Goal: Information Seeking & Learning: Find specific fact

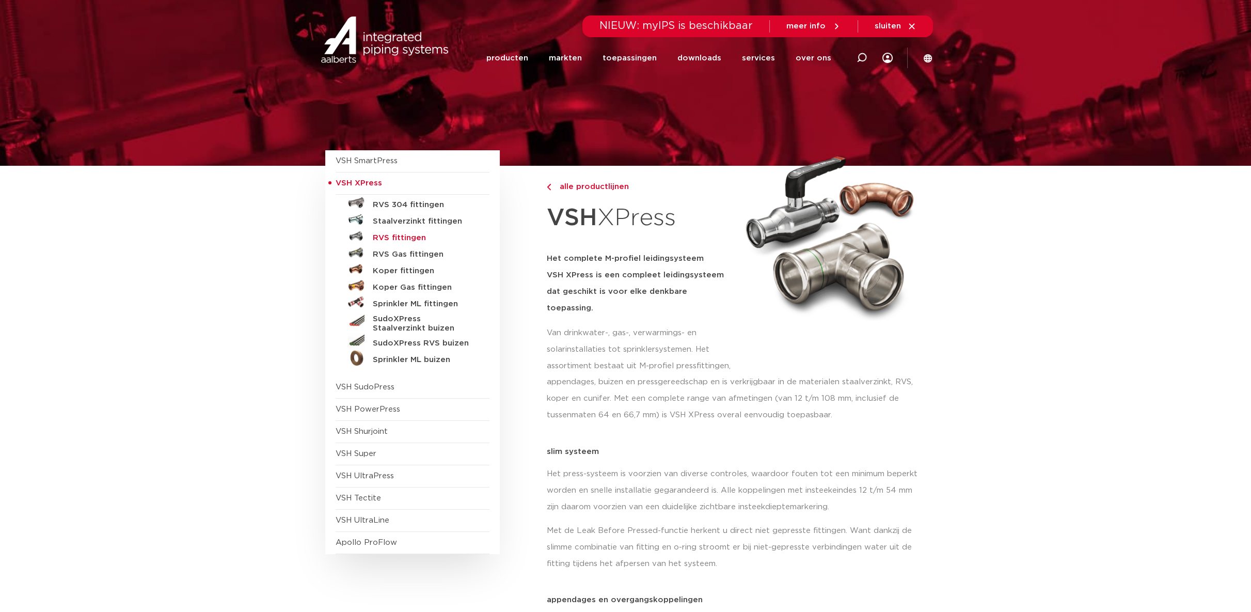
click at [405, 236] on h5 "RVS fittingen" at bounding box center [424, 237] width 102 height 9
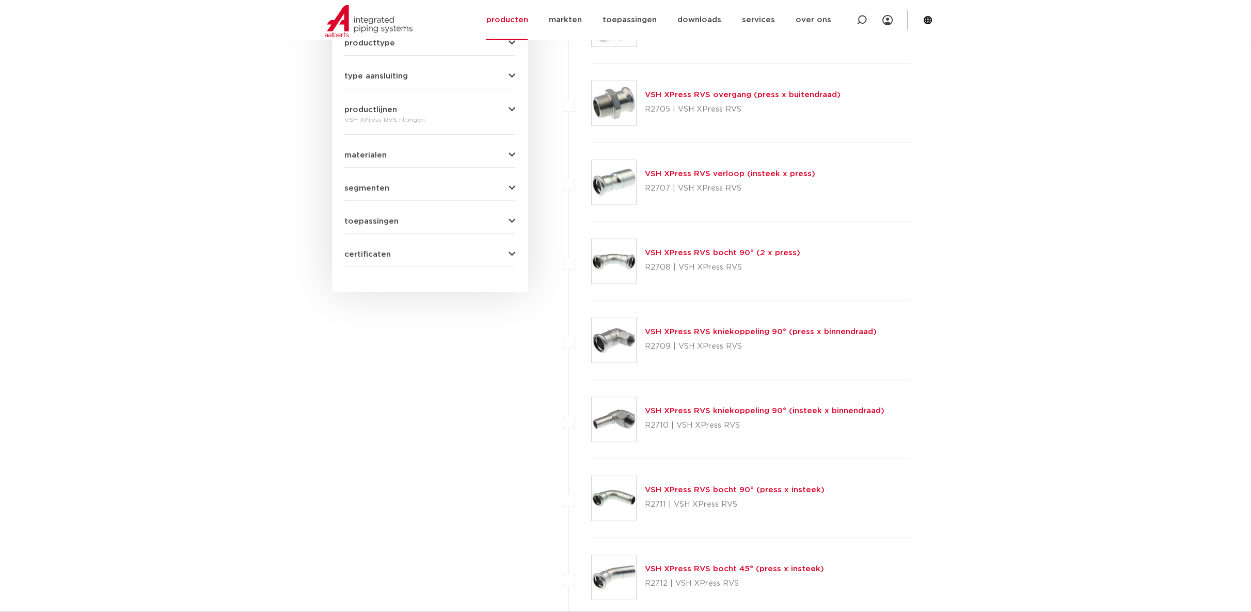
scroll to position [524, 0]
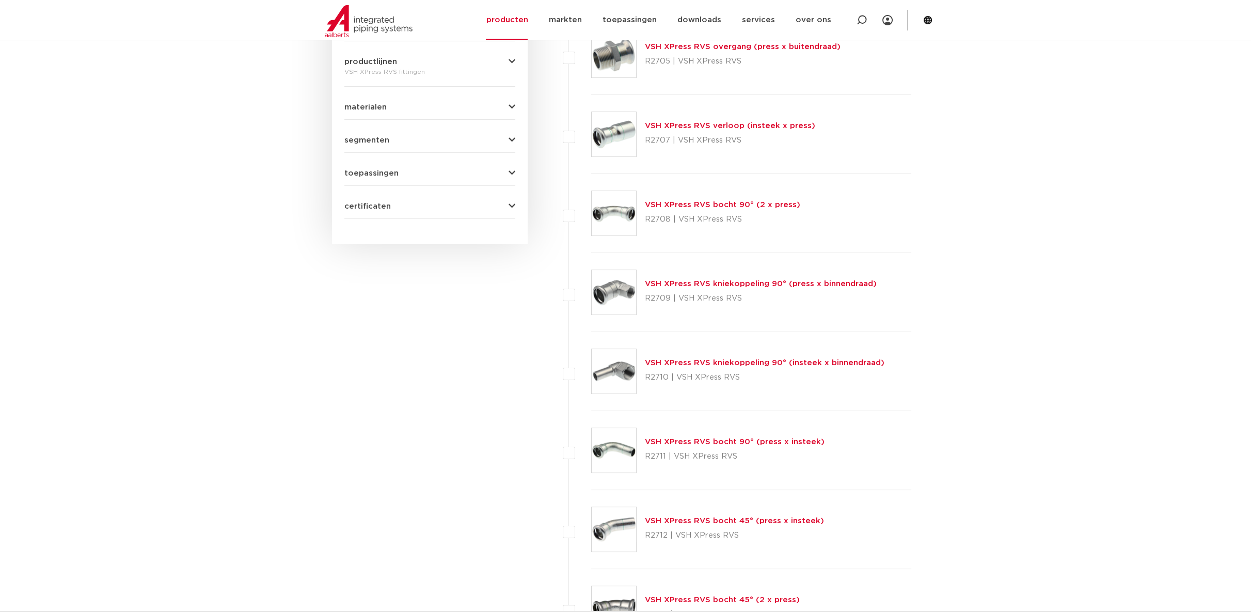
click at [664, 285] on link "VSH XPress RVS kniekoppeling 90° (press x binnendraad)" at bounding box center [761, 284] width 232 height 8
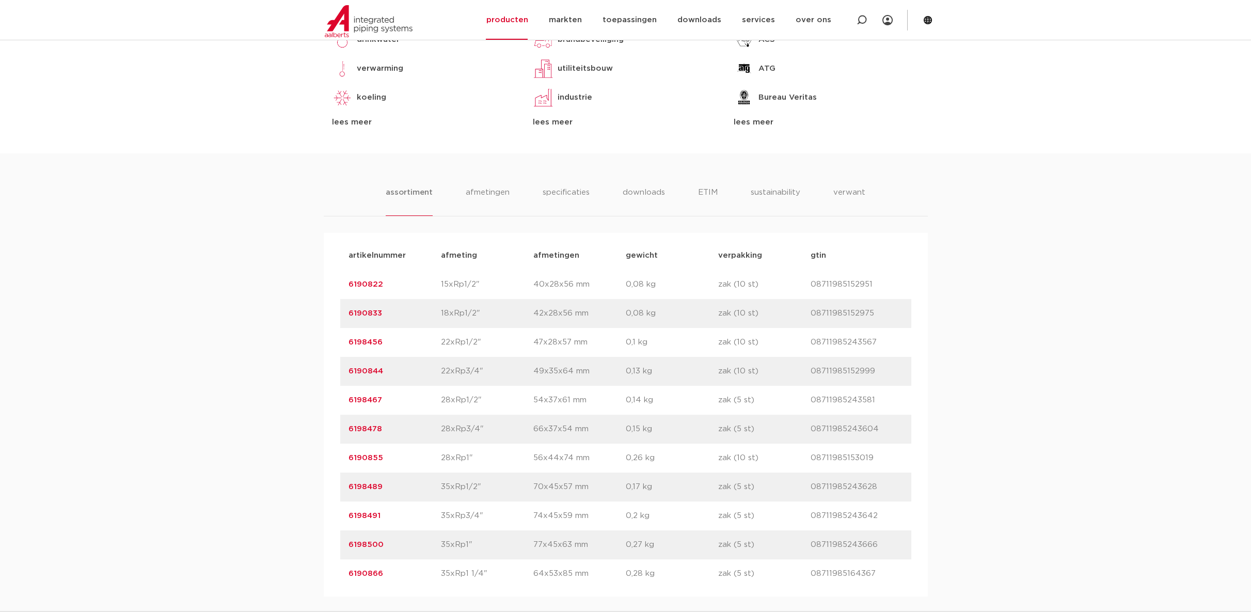
scroll to position [574, 0]
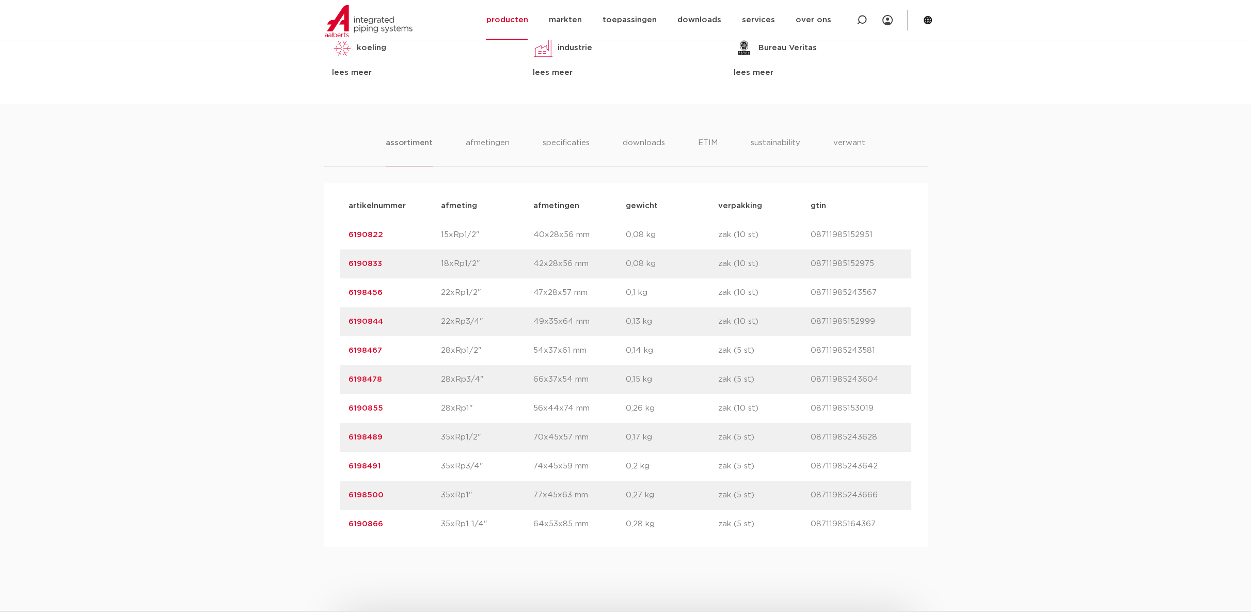
drag, startPoint x: 540, startPoint y: 51, endPoint x: 535, endPoint y: 48, distance: 6.3
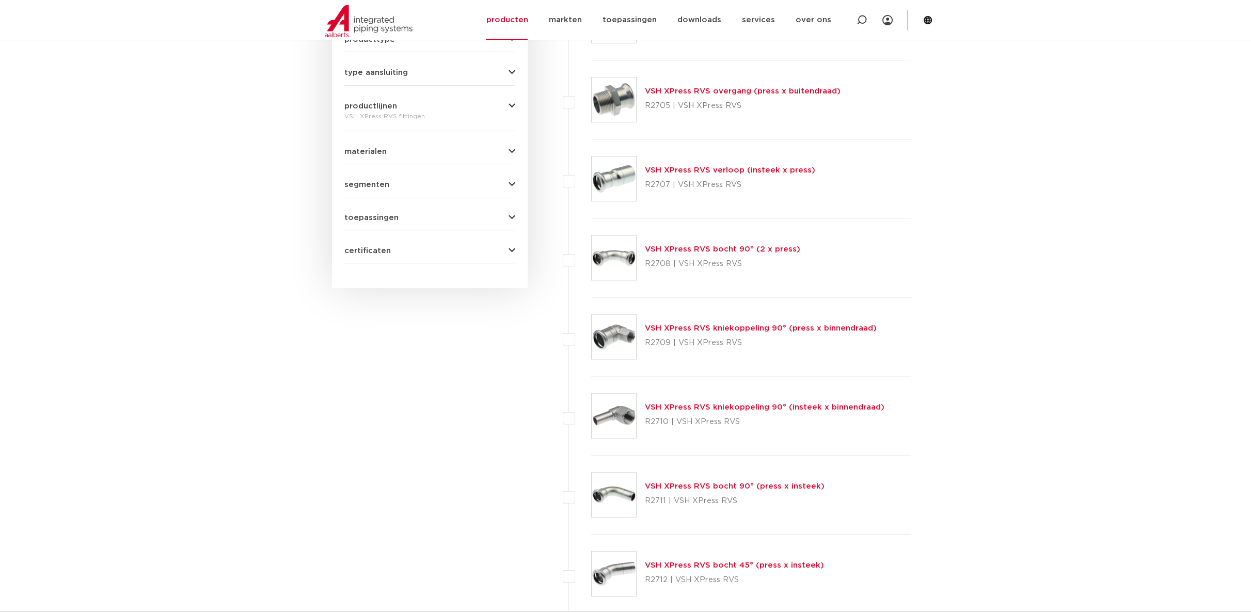
scroll to position [466, 0]
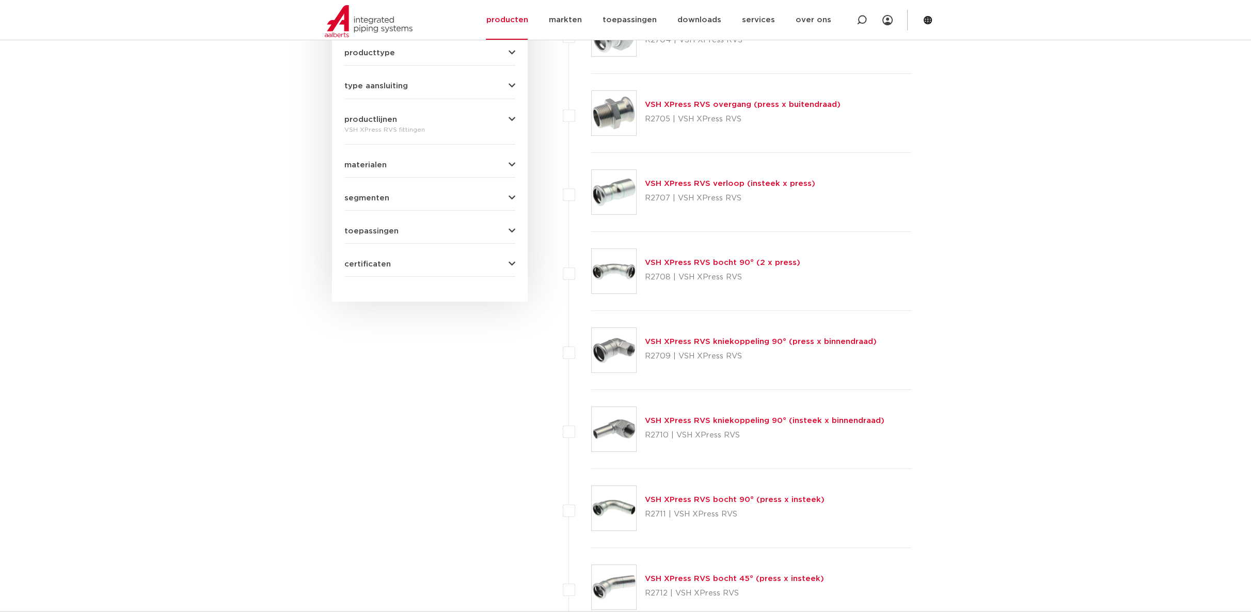
click at [692, 260] on link "VSH XPress RVS bocht 90° (2 x press)" at bounding box center [722, 263] width 155 height 8
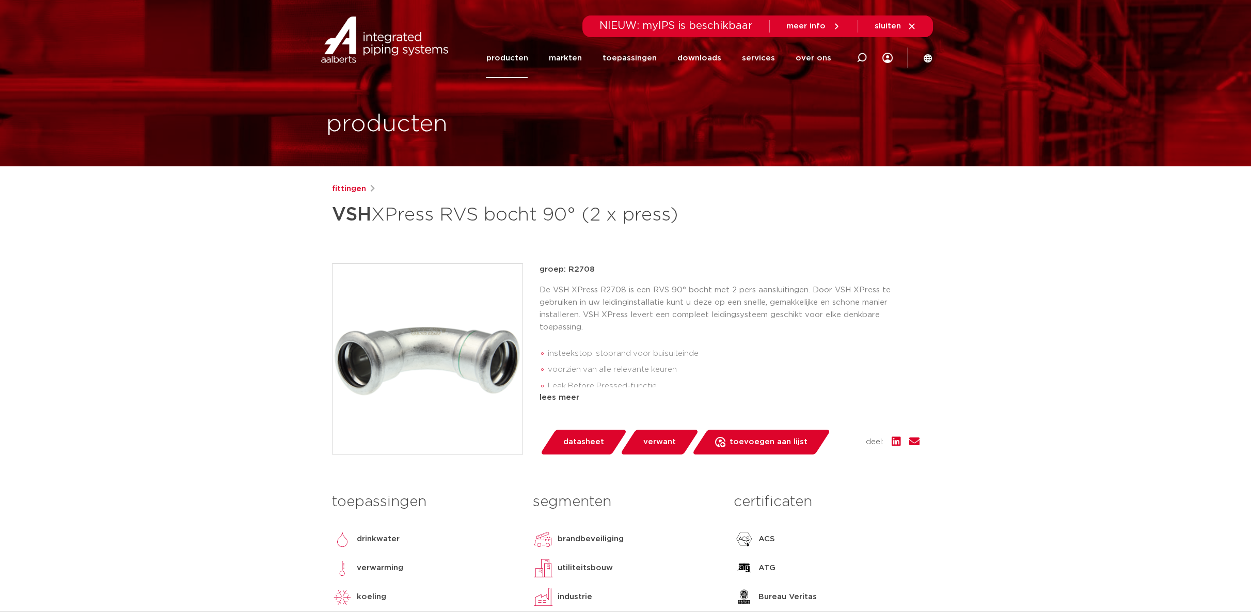
drag, startPoint x: 573, startPoint y: 136, endPoint x: 547, endPoint y: 139, distance: 26.0
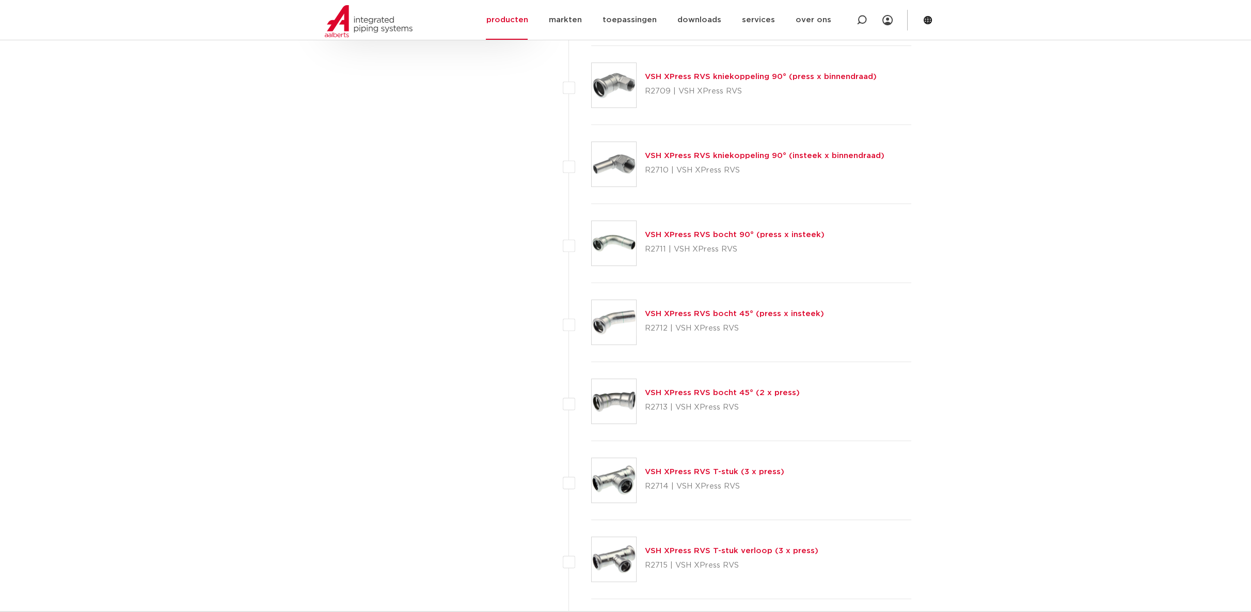
scroll to position [753, 0]
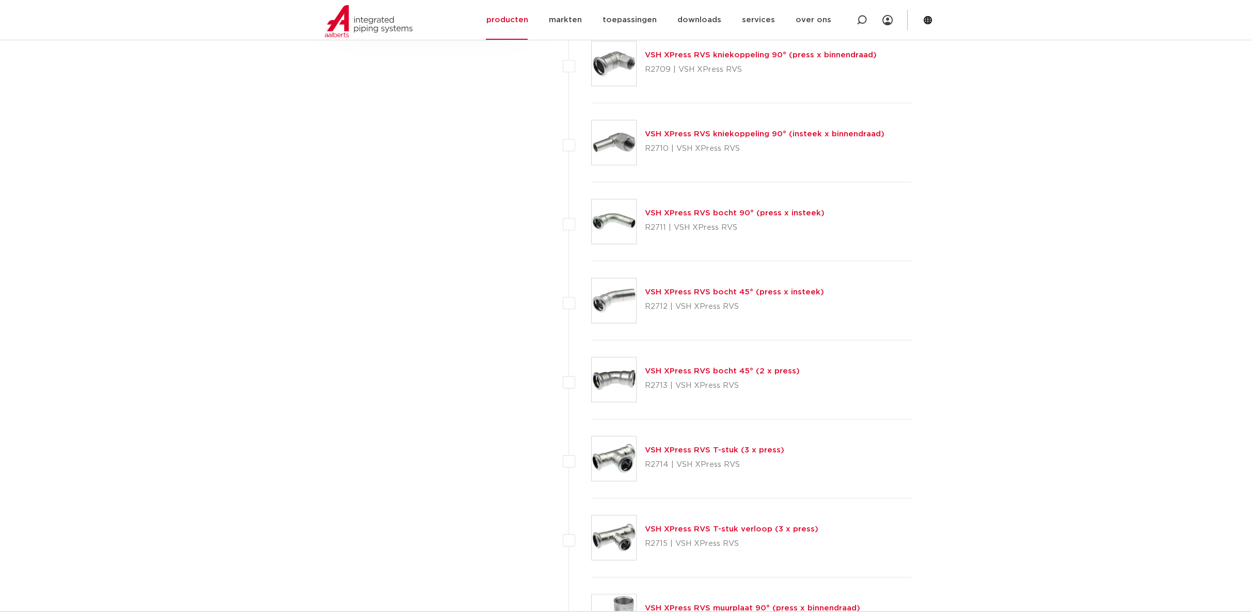
click at [686, 446] on link "VSH XPress RVS T-stuk (3 x press)" at bounding box center [714, 450] width 139 height 8
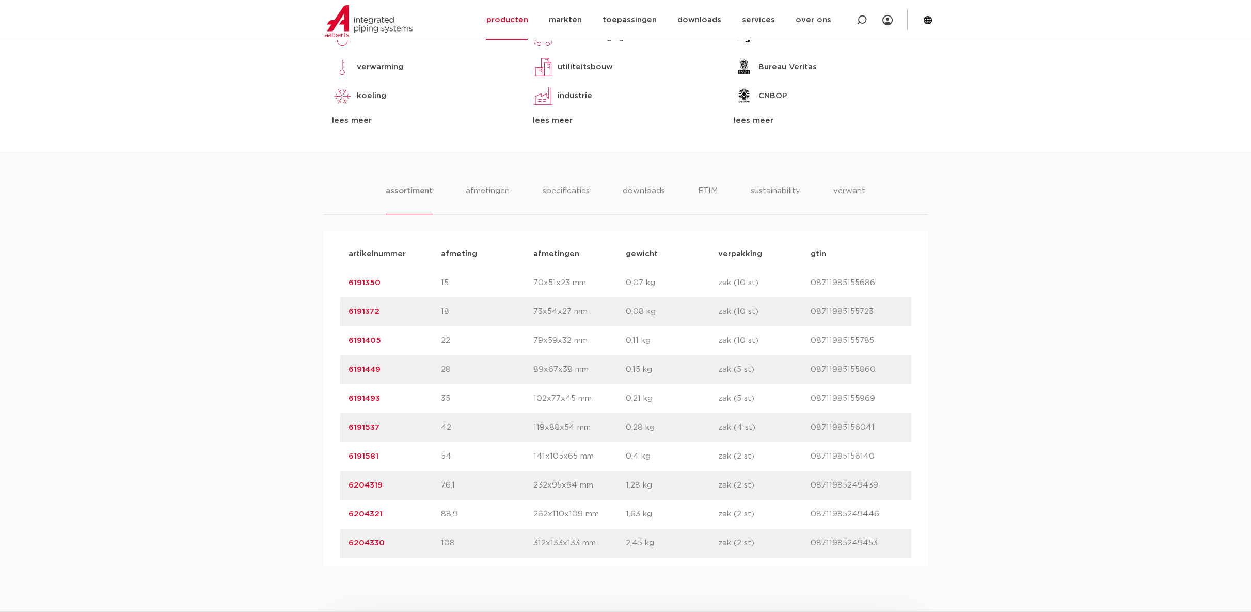
scroll to position [516, 0]
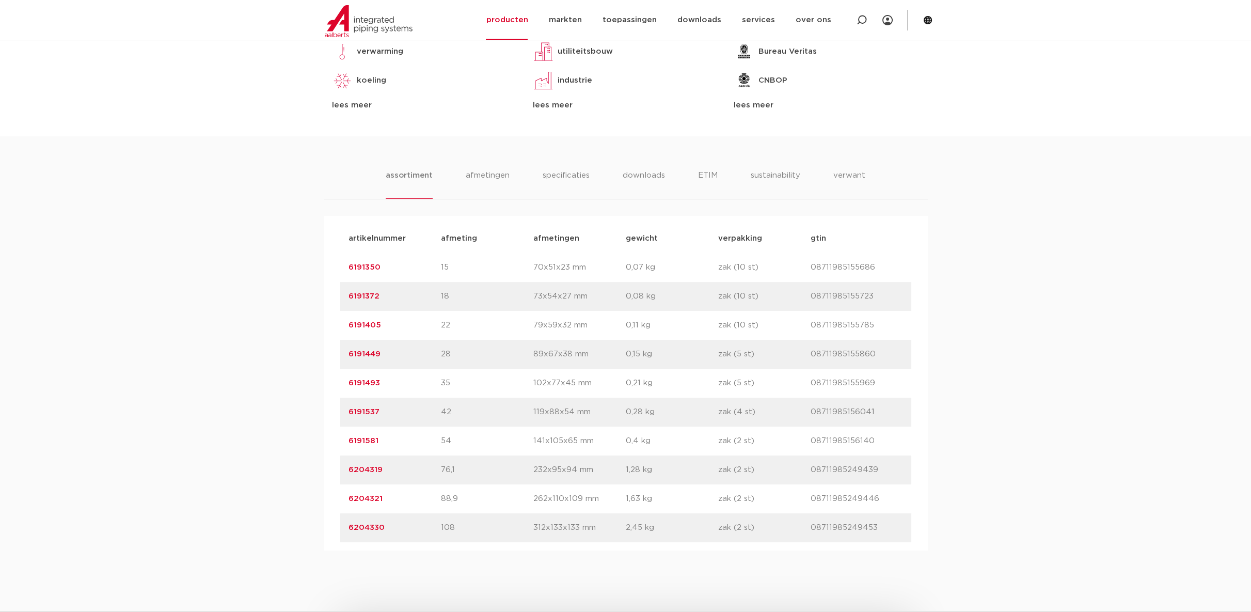
drag, startPoint x: 380, startPoint y: 437, endPoint x: 337, endPoint y: 435, distance: 43.4
click at [337, 435] on div "artikelnummer afmeting afmetingen gewicht verpakking gtin artikelnummer 6191350…" at bounding box center [626, 383] width 604 height 335
copy link "6191581"
drag, startPoint x: 391, startPoint y: 468, endPoint x: 349, endPoint y: 471, distance: 41.9
click at [349, 471] on p "6204319" at bounding box center [395, 470] width 92 height 12
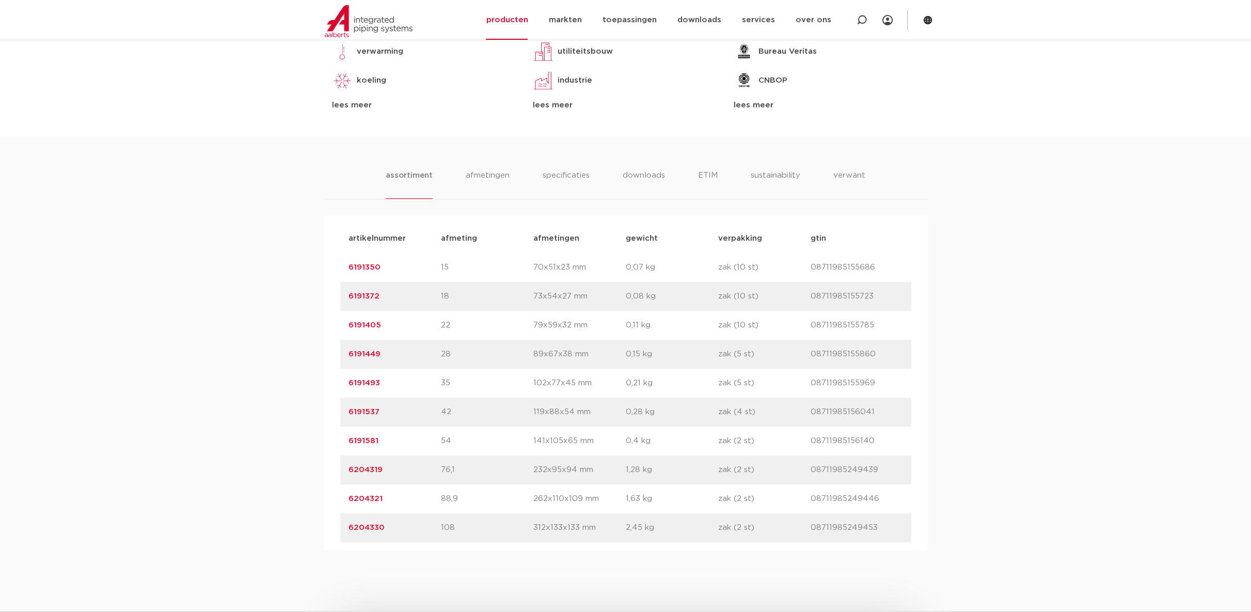
copy link "6204319"
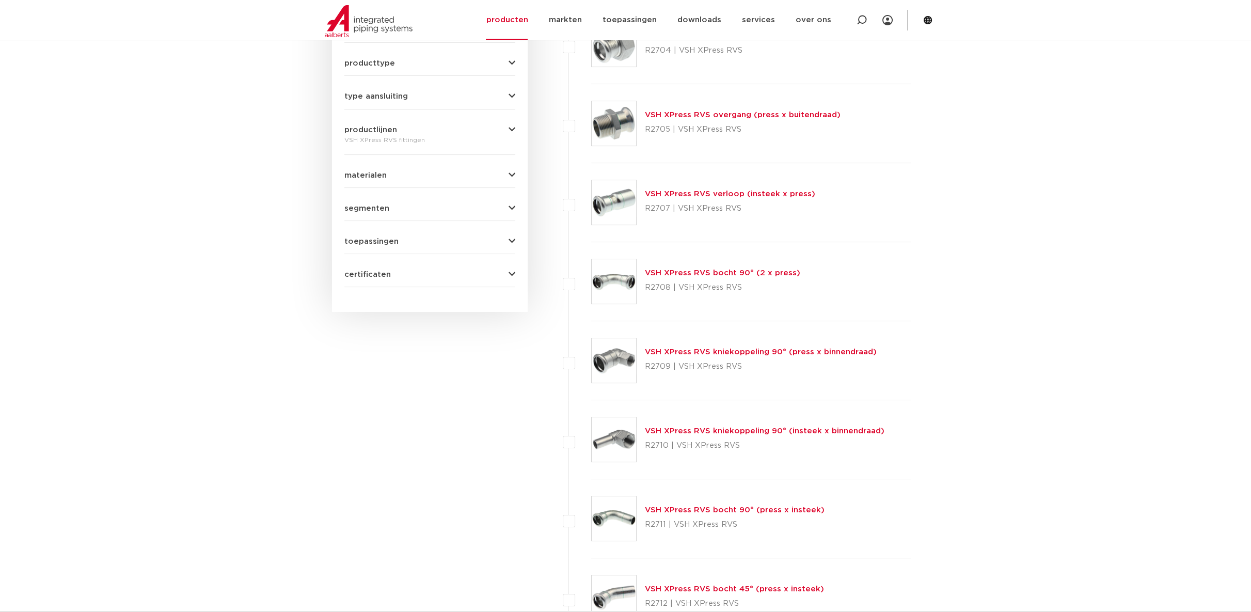
scroll to position [459, 0]
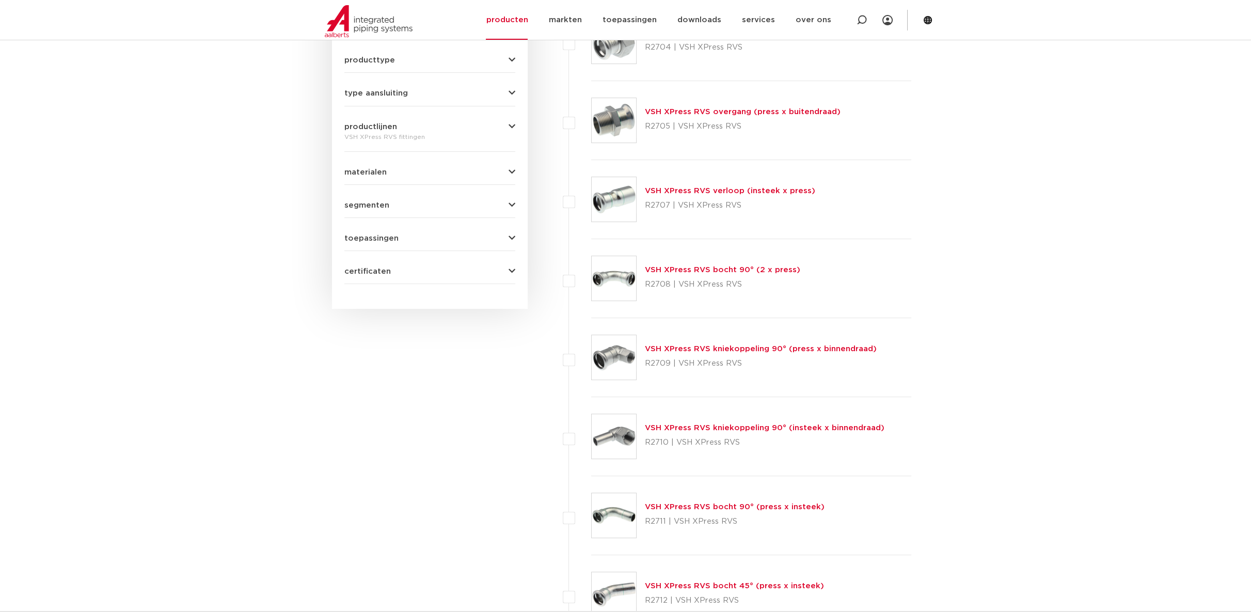
click at [665, 272] on link "VSH XPress RVS bocht 90° (2 x press)" at bounding box center [722, 270] width 155 height 8
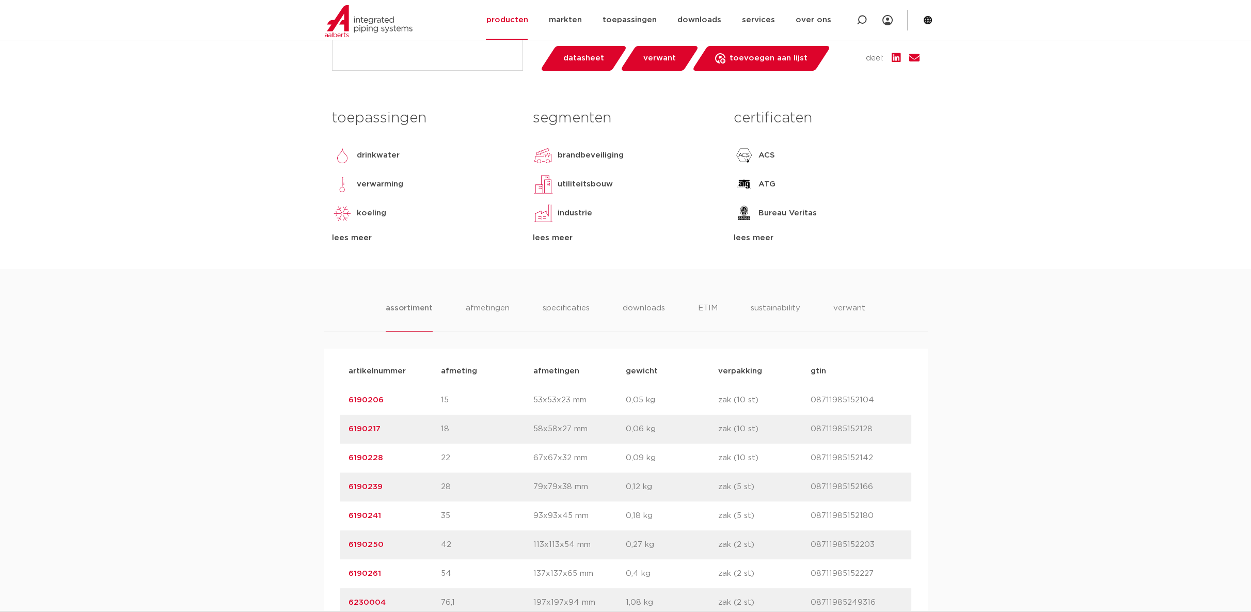
scroll to position [459, 0]
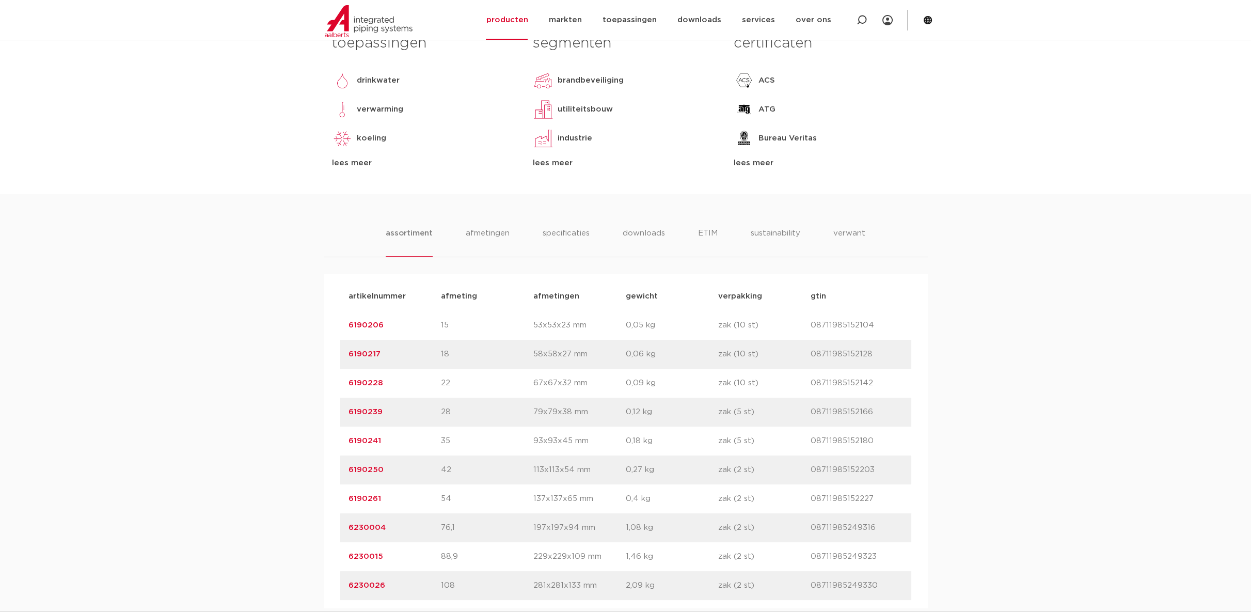
drag, startPoint x: 397, startPoint y: 467, endPoint x: 328, endPoint y: 469, distance: 69.2
click at [328, 469] on div "artikelnummer afmeting [GEOGRAPHIC_DATA] gewicht verpakking gtin artikelnummer …" at bounding box center [626, 441] width 604 height 335
copy link "6190250"
